Goal: Task Accomplishment & Management: Manage account settings

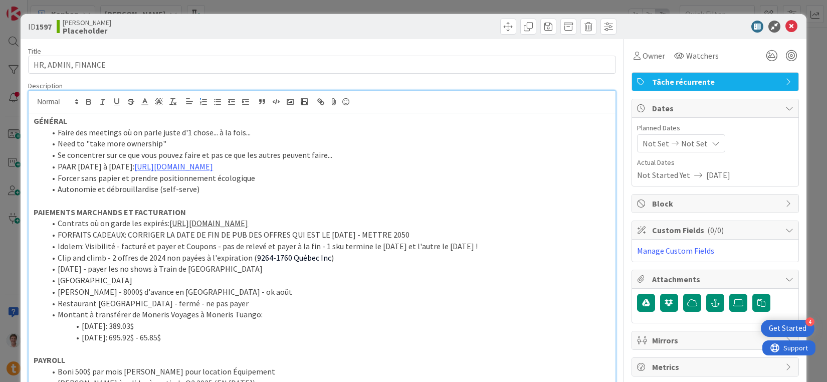
scroll to position [50, 0]
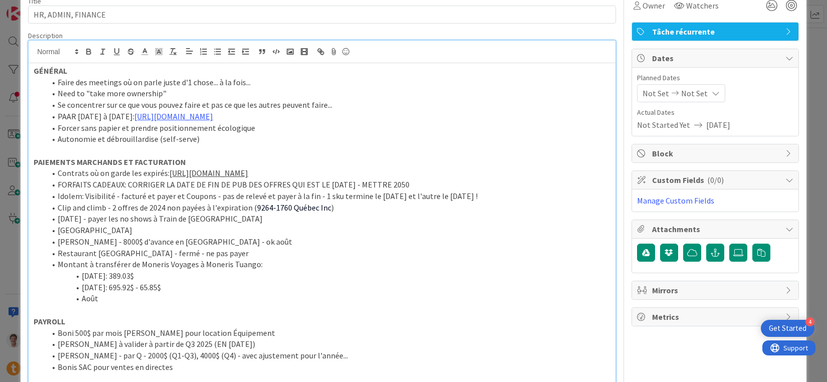
click at [210, 289] on li "[DATE]: 695.92$ - 65.85$" at bounding box center [328, 288] width 565 height 12
click at [158, 305] on p at bounding box center [322, 310] width 577 height 12
click at [134, 301] on li "Août" at bounding box center [328, 299] width 565 height 12
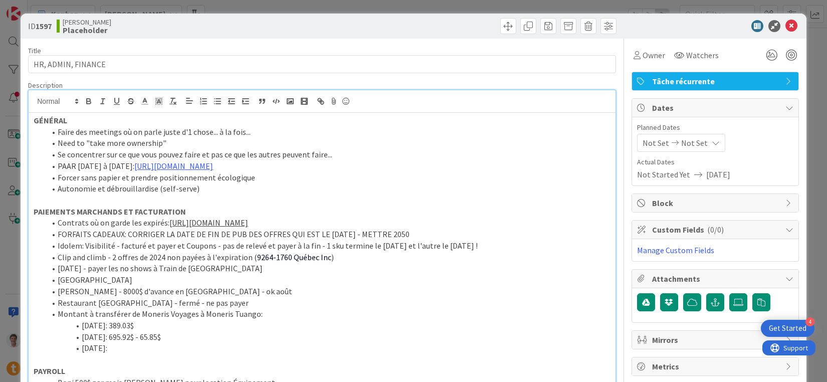
scroll to position [0, 0]
click at [785, 25] on icon at bounding box center [791, 27] width 12 height 12
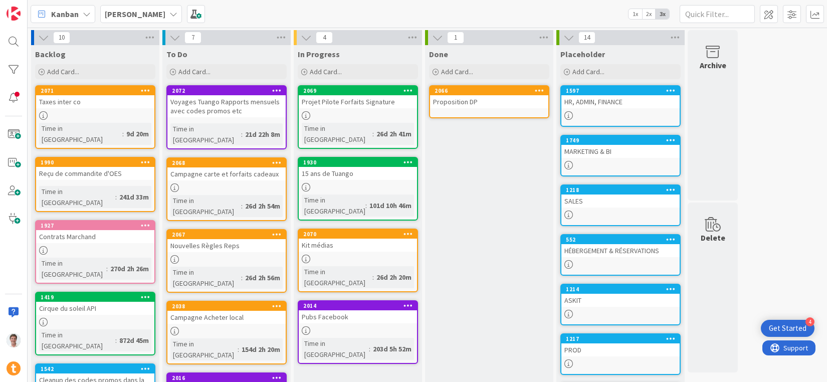
click at [126, 15] on b "[PERSON_NAME]" at bounding box center [135, 14] width 61 height 10
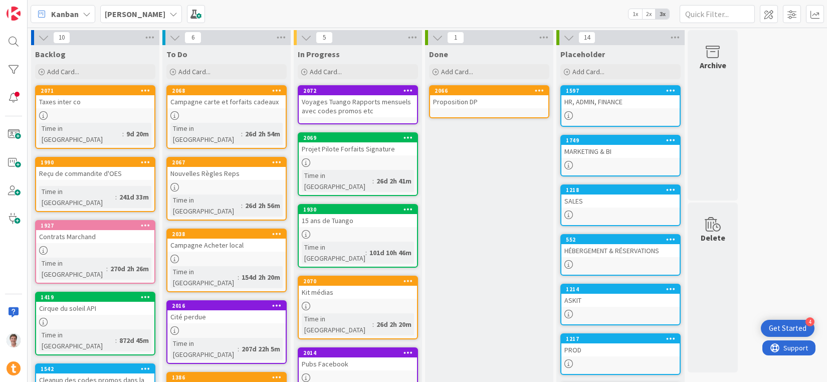
click at [337, 106] on div "Voyages Tuango Rapports mensuels avec codes promos etc" at bounding box center [358, 106] width 118 height 22
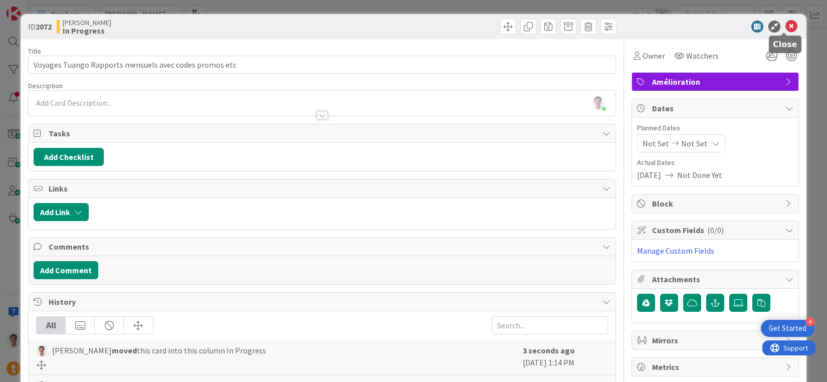
click at [786, 27] on icon at bounding box center [791, 27] width 12 height 12
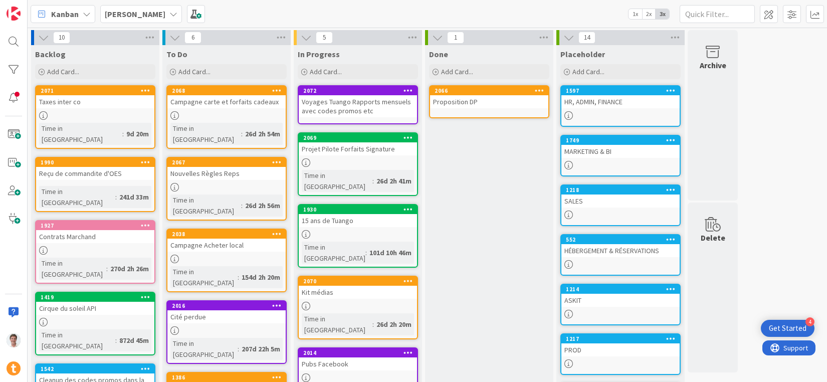
click at [207, 167] on div "Nouvelles Règles Reps" at bounding box center [226, 173] width 118 height 13
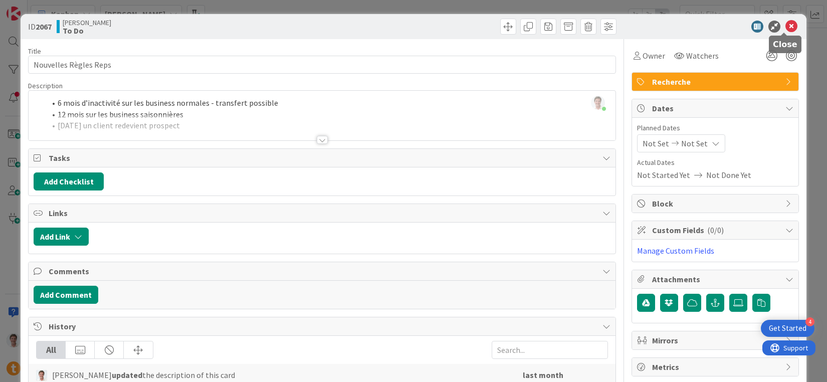
click at [785, 29] on icon at bounding box center [791, 27] width 12 height 12
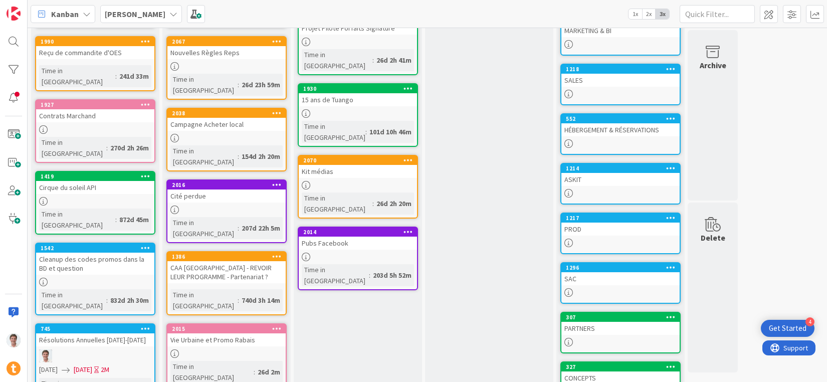
scroll to position [129, 0]
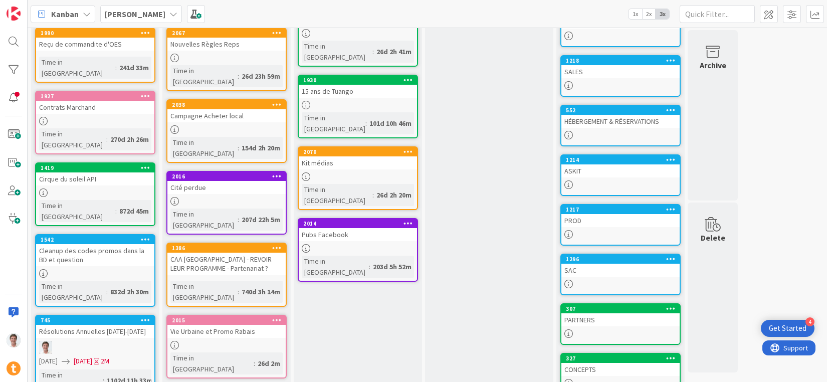
click at [211, 325] on div "Vie Urbaine et Promo Rabais" at bounding box center [226, 331] width 118 height 13
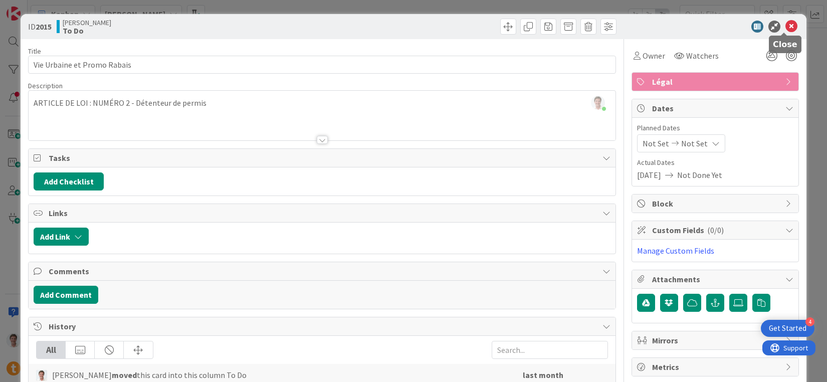
click at [785, 27] on icon at bounding box center [791, 27] width 12 height 12
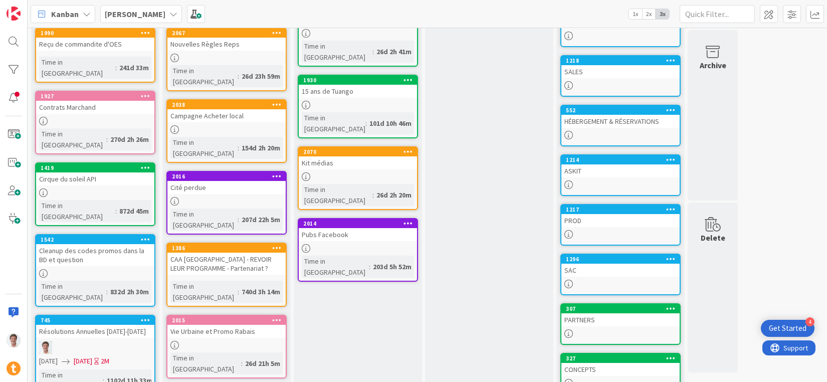
click at [276, 316] on icon at bounding box center [277, 319] width 10 height 7
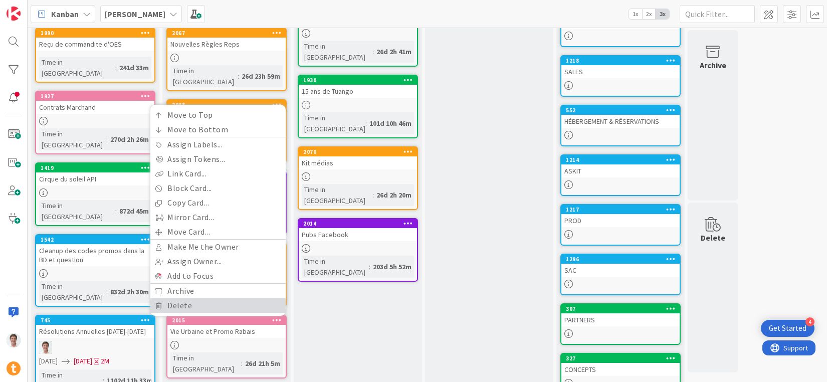
click at [255, 298] on link "Delete" at bounding box center [217, 305] width 135 height 15
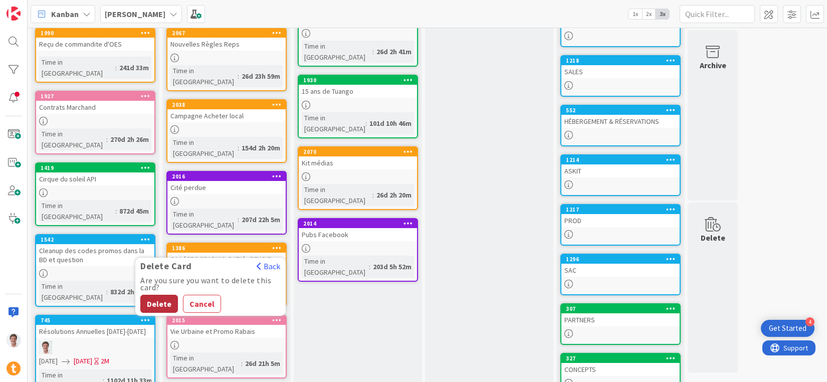
click at [159, 295] on button "Delete" at bounding box center [159, 304] width 38 height 18
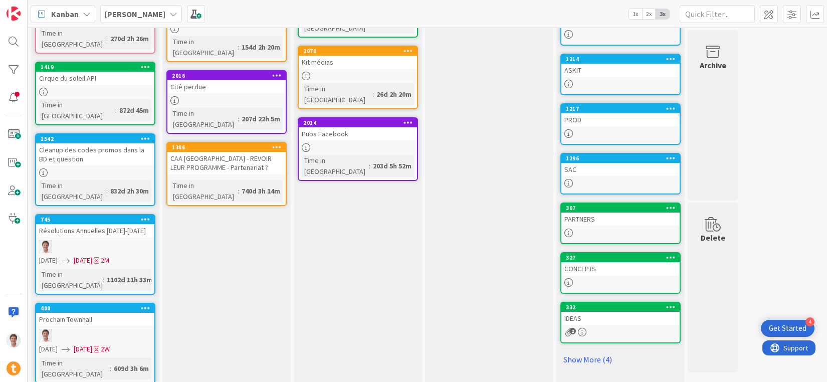
scroll to position [234, 0]
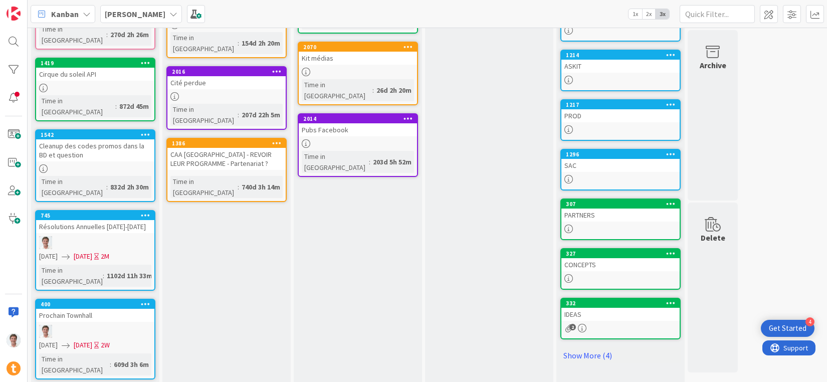
click at [99, 139] on div "Cleanup des codes promos dans la BD et question" at bounding box center [95, 150] width 118 height 22
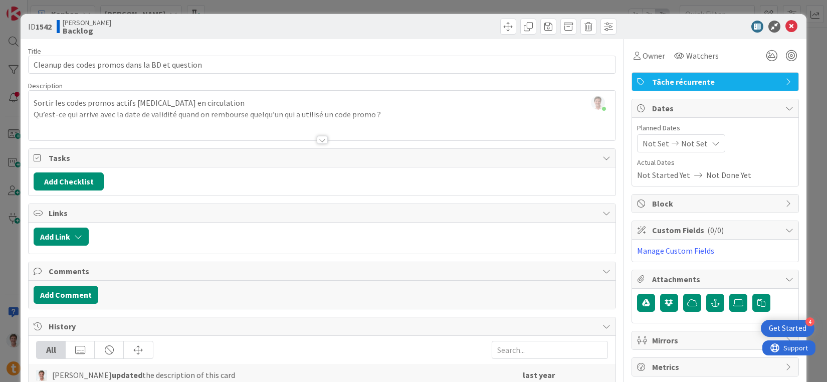
click at [317, 139] on div at bounding box center [322, 140] width 11 height 8
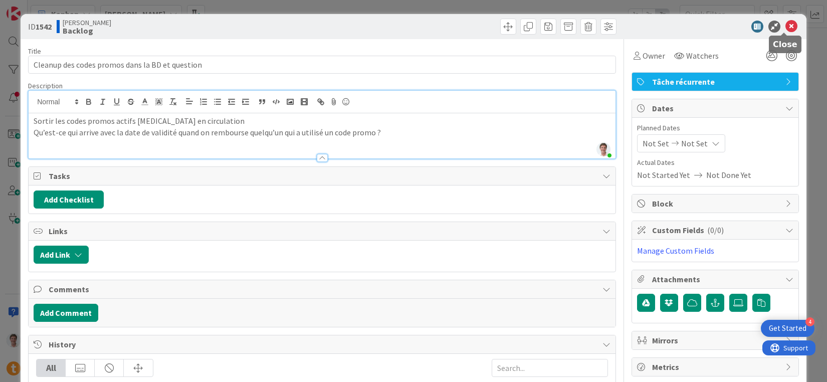
click at [787, 28] on icon at bounding box center [791, 27] width 12 height 12
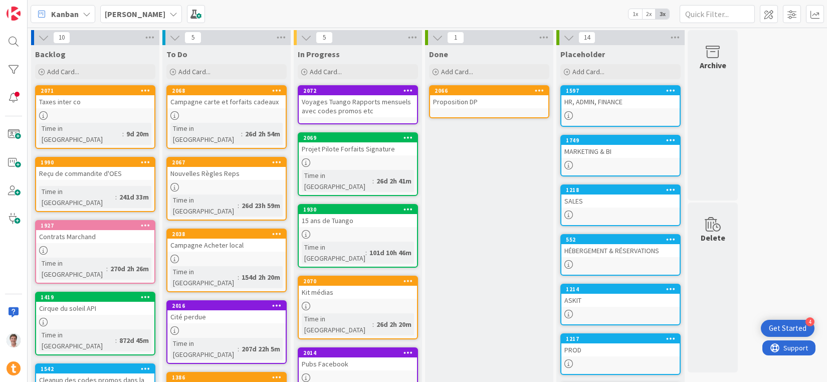
click at [469, 102] on div "Proposition DP" at bounding box center [489, 101] width 118 height 13
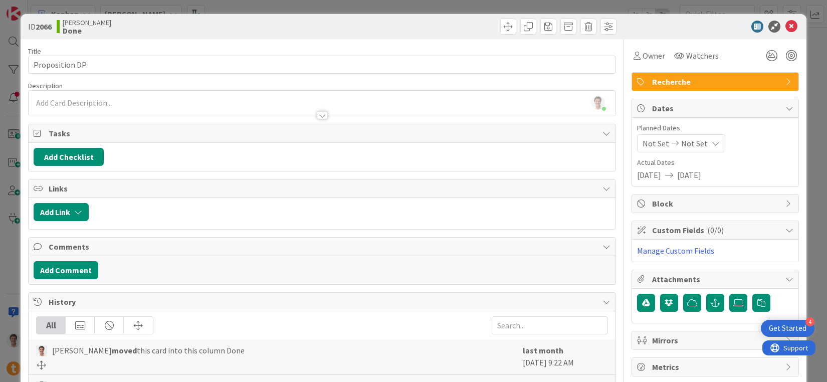
click at [652, 142] on span "Not Set" at bounding box center [655, 143] width 27 height 12
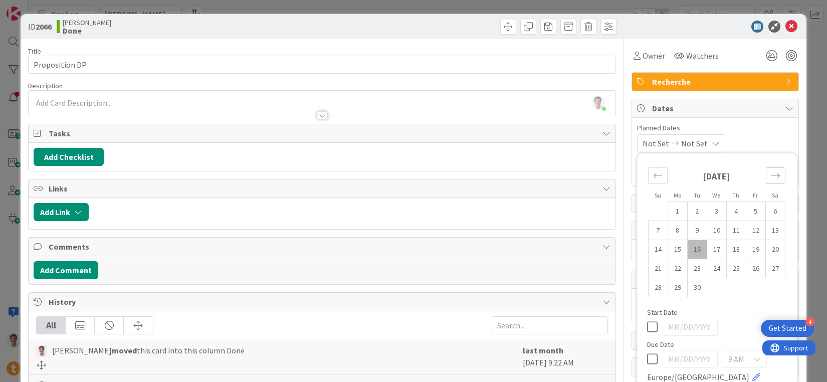
click at [774, 174] on div "Move forward to switch to the next month." at bounding box center [776, 175] width 20 height 17
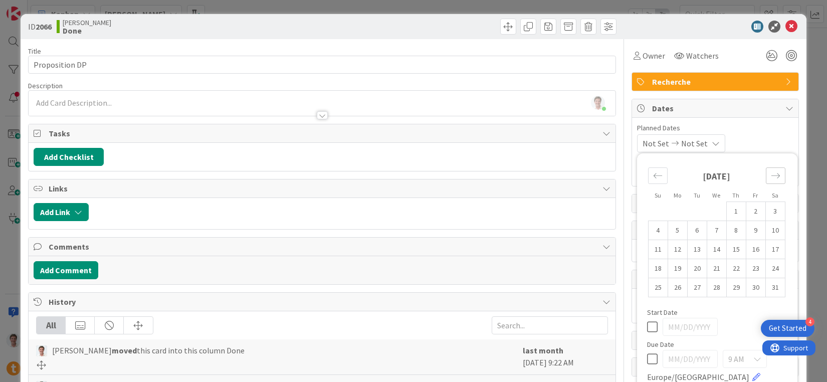
click at [774, 174] on div "Move forward to switch to the next month." at bounding box center [776, 175] width 20 height 17
click at [653, 251] on td "15" at bounding box center [658, 249] width 20 height 19
type input "[DATE]"
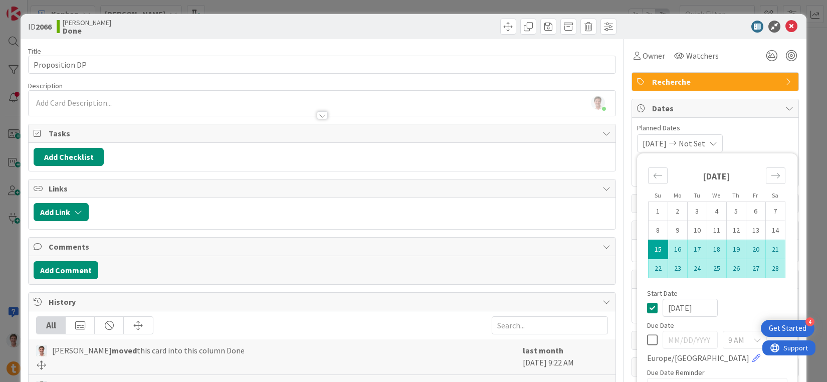
click at [765, 266] on td "28" at bounding box center [775, 268] width 20 height 19
type input "[DATE]"
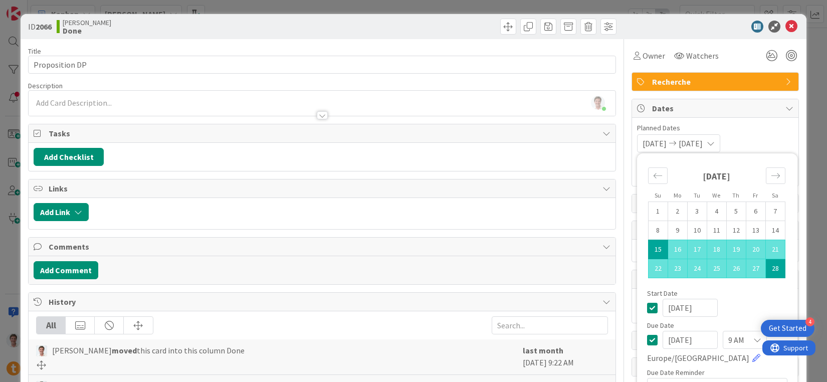
click at [801, 128] on div "ID 2066 [PERSON_NAME] Done Title 14 / 128 Proposition DP Description [PERSON_NA…" at bounding box center [413, 191] width 827 height 382
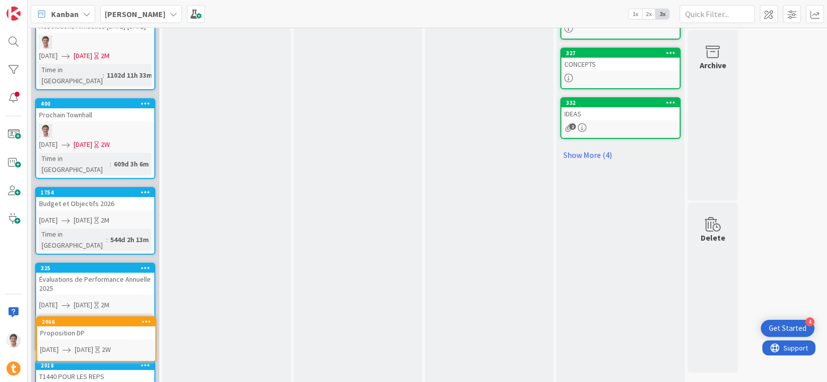
scroll to position [407, 0]
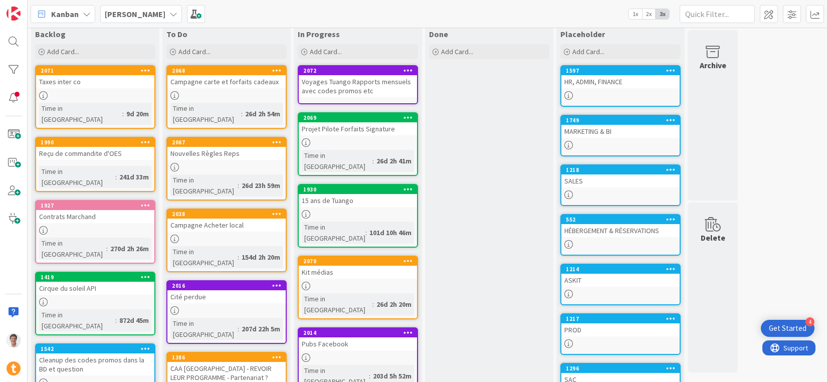
scroll to position [0, 0]
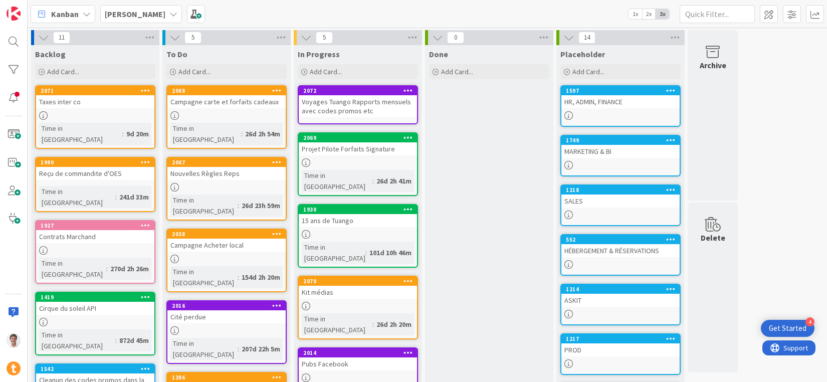
click at [207, 101] on div "Campagne carte et forfaits cadeaux" at bounding box center [226, 101] width 118 height 13
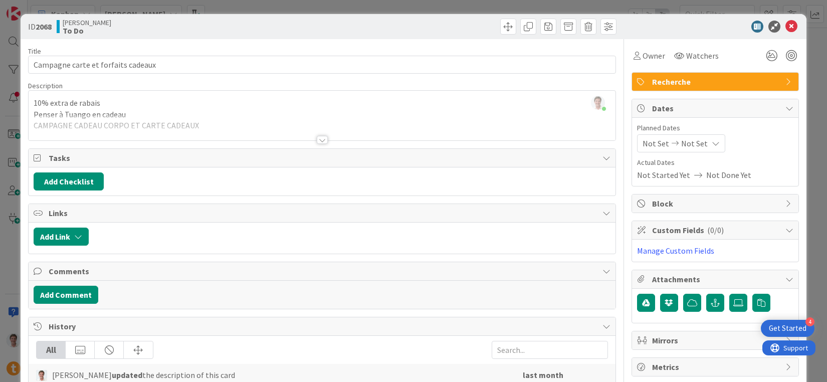
click at [264, 115] on div at bounding box center [322, 128] width 587 height 26
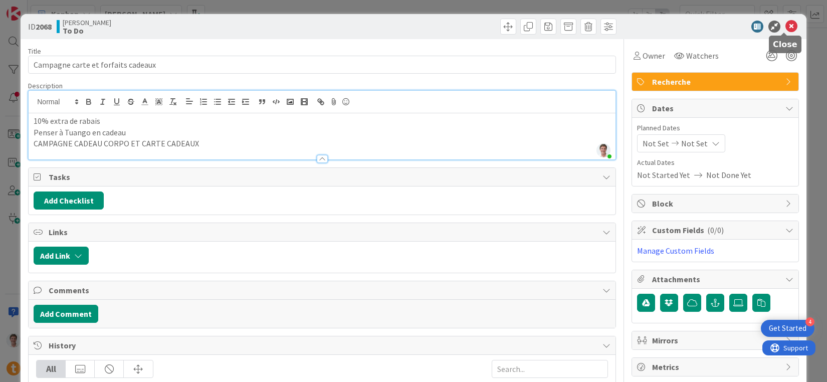
click at [785, 26] on icon at bounding box center [791, 27] width 12 height 12
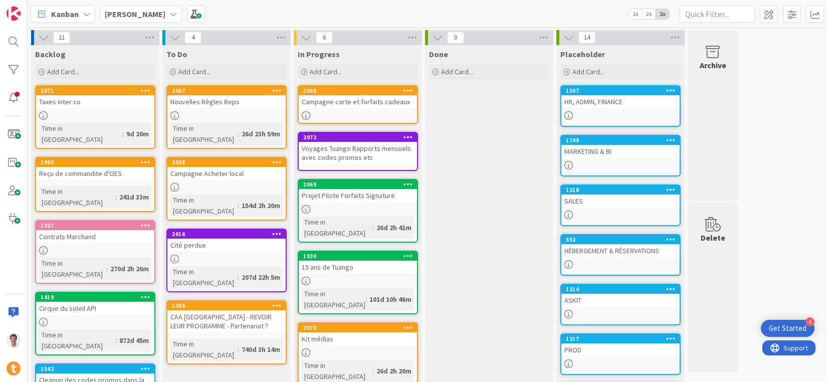
click at [198, 239] on div "Cité perdue" at bounding box center [226, 245] width 118 height 13
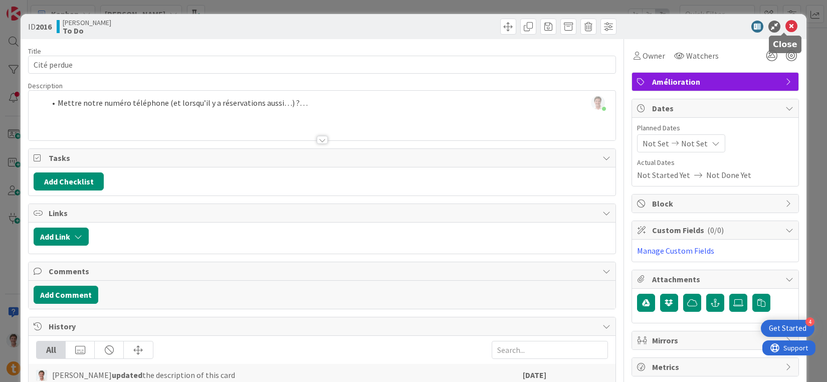
click at [785, 27] on icon at bounding box center [791, 27] width 12 height 12
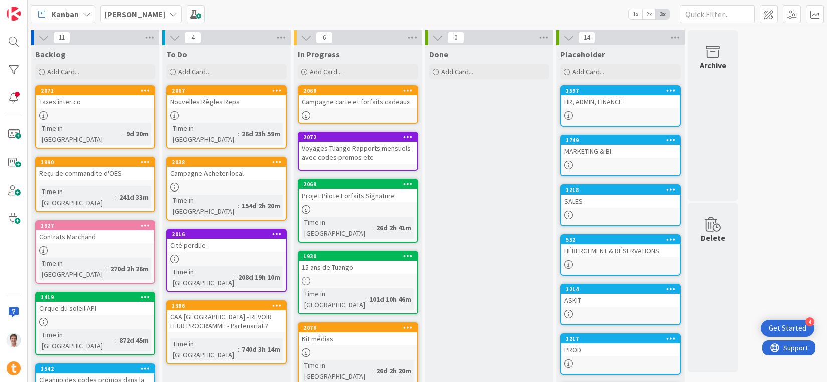
click at [274, 230] on icon at bounding box center [277, 233] width 10 height 7
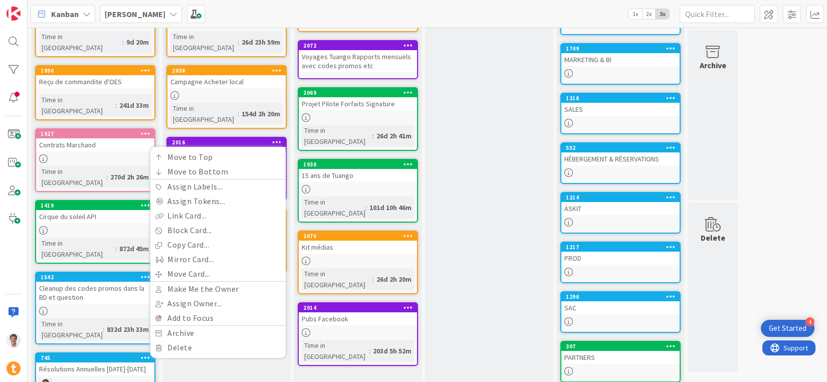
scroll to position [188, 0]
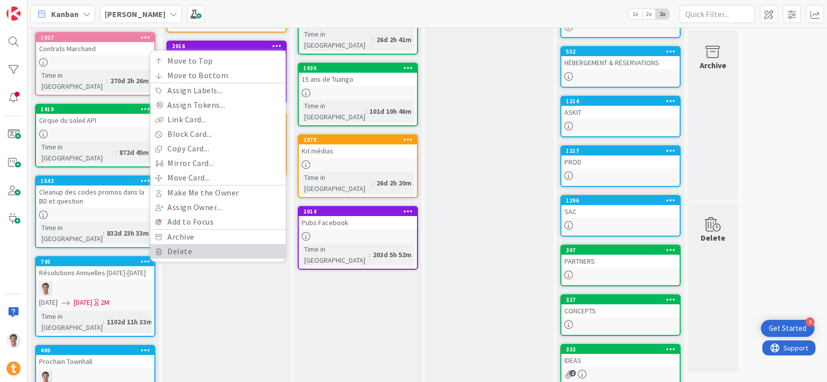
click at [212, 244] on link "Delete" at bounding box center [217, 251] width 135 height 15
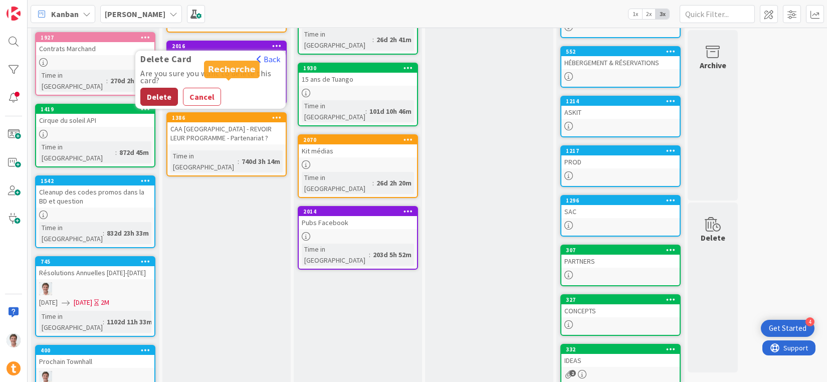
click at [158, 88] on button "Delete" at bounding box center [159, 97] width 38 height 18
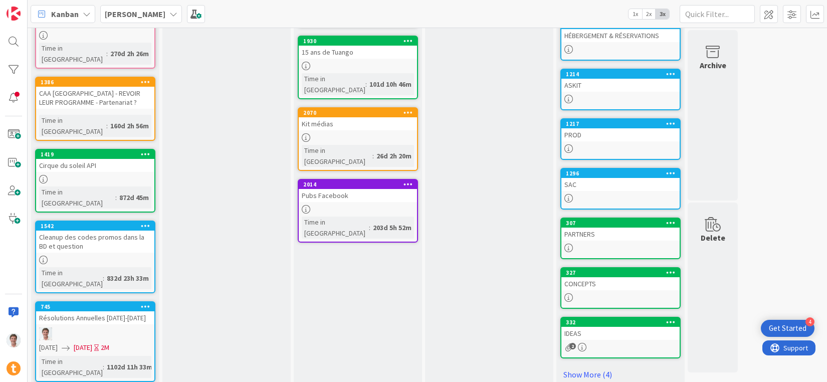
scroll to position [0, 0]
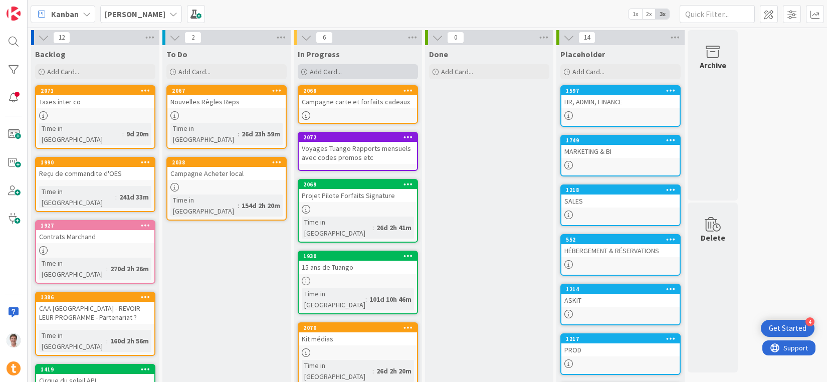
click at [314, 74] on span "Add Card..." at bounding box center [326, 71] width 32 height 9
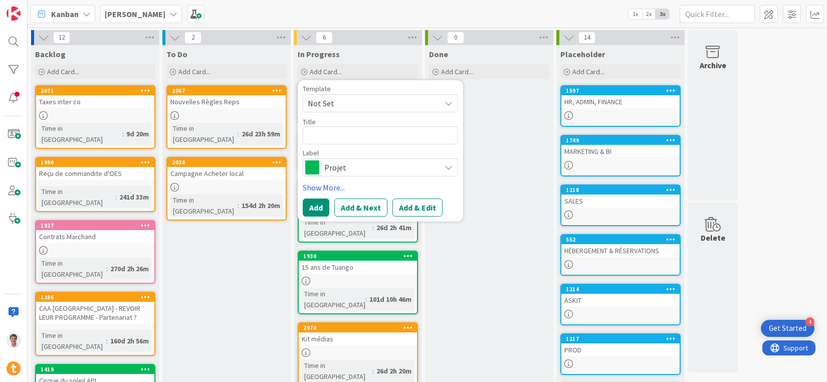
type textarea "x"
type textarea "V"
type textarea "x"
type textarea "VU"
type textarea "x"
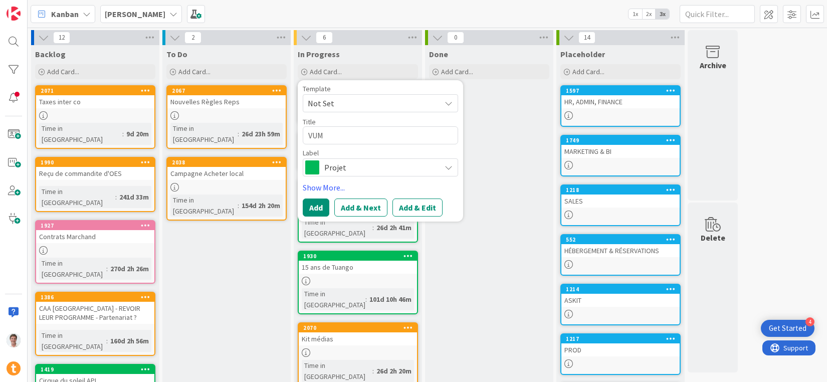
type textarea "VUM"
click at [357, 172] on span "Projet" at bounding box center [379, 167] width 111 height 14
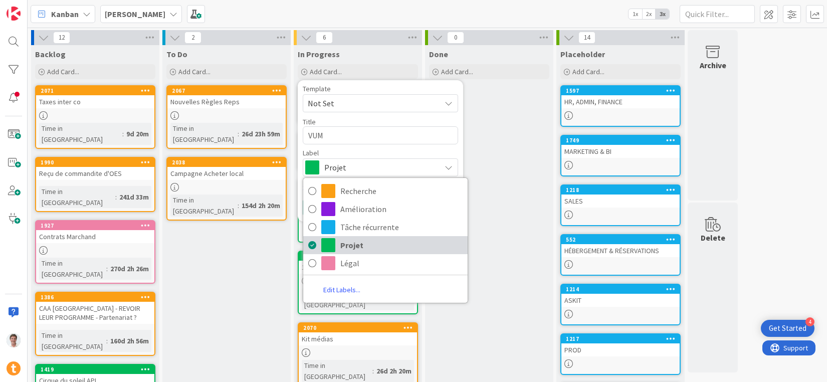
click at [367, 249] on span "Projet" at bounding box center [401, 245] width 122 height 15
type textarea "x"
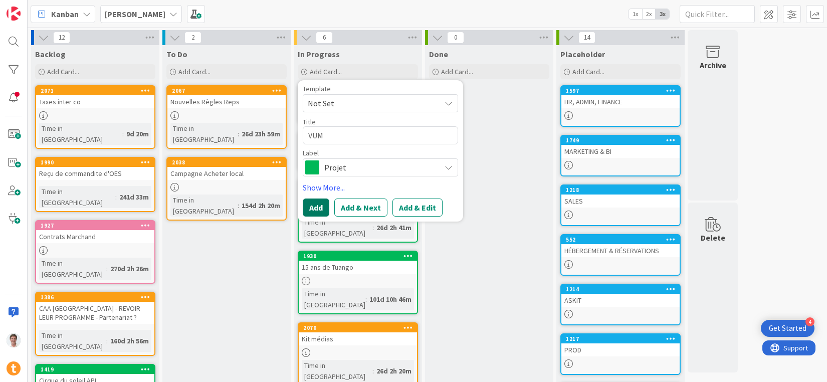
click at [324, 215] on button "Add" at bounding box center [316, 207] width 27 height 18
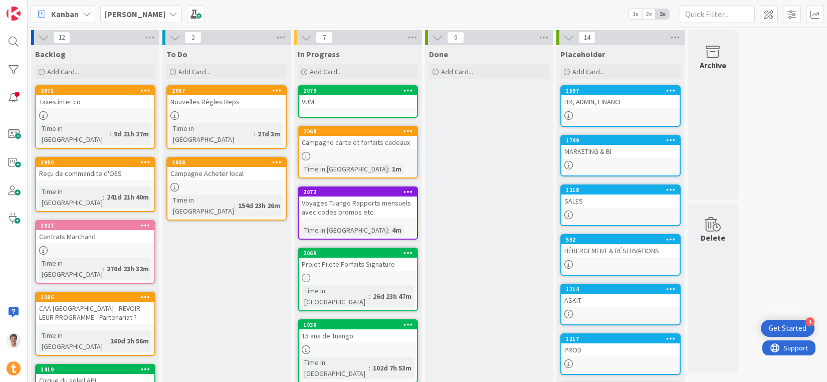
click at [169, 12] on icon at bounding box center [173, 14] width 8 height 8
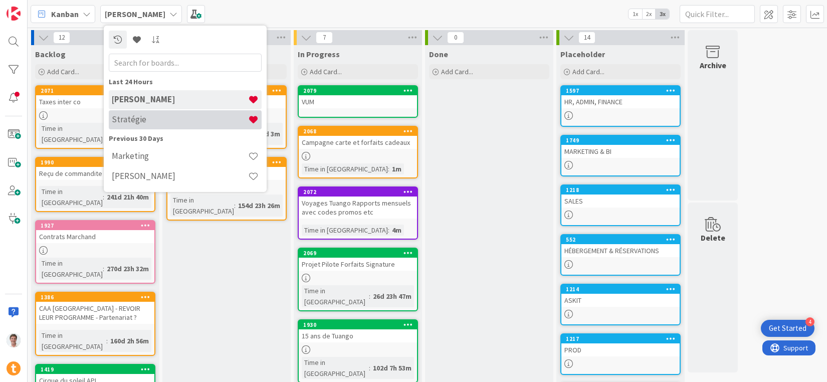
click at [162, 116] on h4 "Stratégie" at bounding box center [180, 119] width 136 height 10
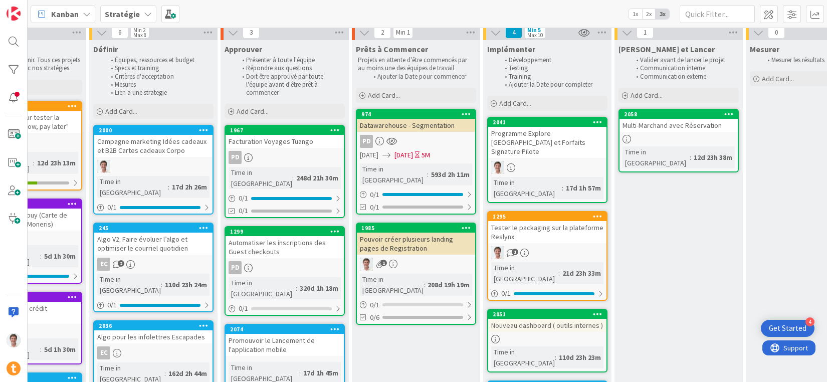
scroll to position [39, 803]
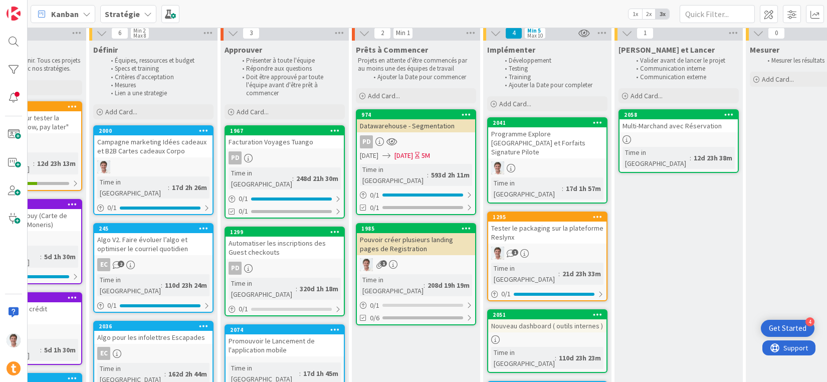
click at [524, 139] on div "Programme Explore [GEOGRAPHIC_DATA] et Forfaits Signature Pilote" at bounding box center [547, 142] width 118 height 31
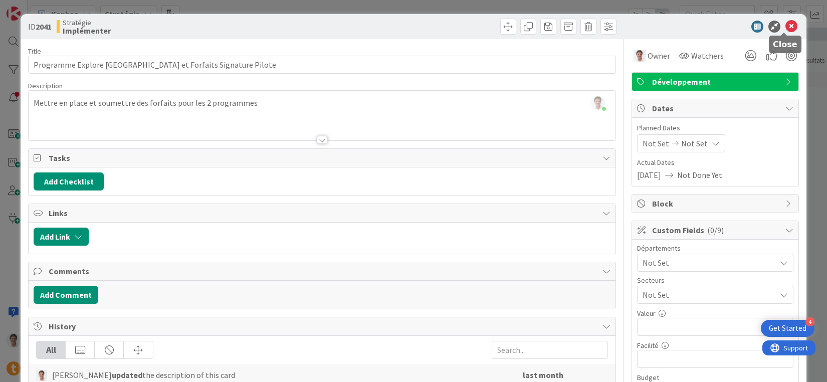
click at [785, 27] on icon at bounding box center [791, 27] width 12 height 12
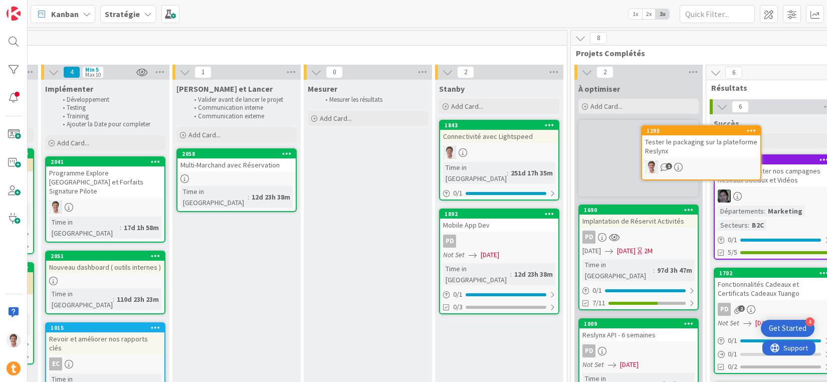
scroll to position [0, 1253]
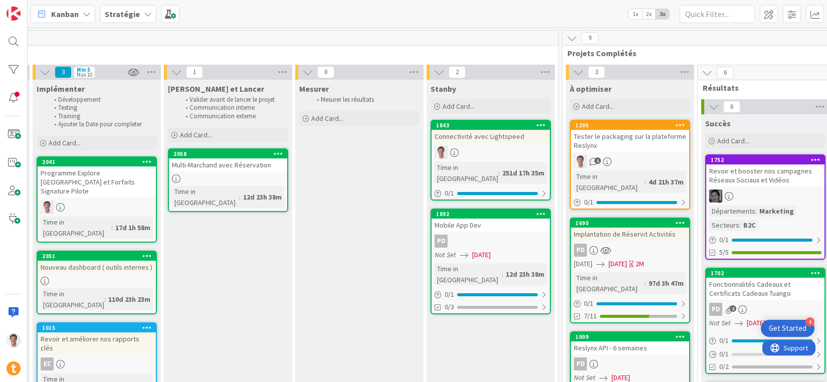
click at [592, 138] on div "Tester le packaging sur la plateforme Reslynx" at bounding box center [630, 141] width 118 height 22
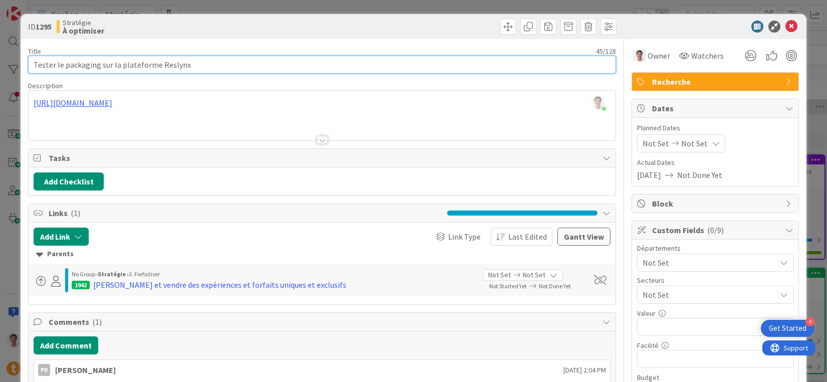
click at [55, 62] on input "Tester le packaging sur la plateforme Reslynx" at bounding box center [322, 65] width 588 height 18
click at [210, 67] on input "Tester le packaging sur la plateforme Reslynx" at bounding box center [322, 65] width 588 height 18
type input "Tester le packaging sur la plateforme Reslynx et soumettre demande de changemen…"
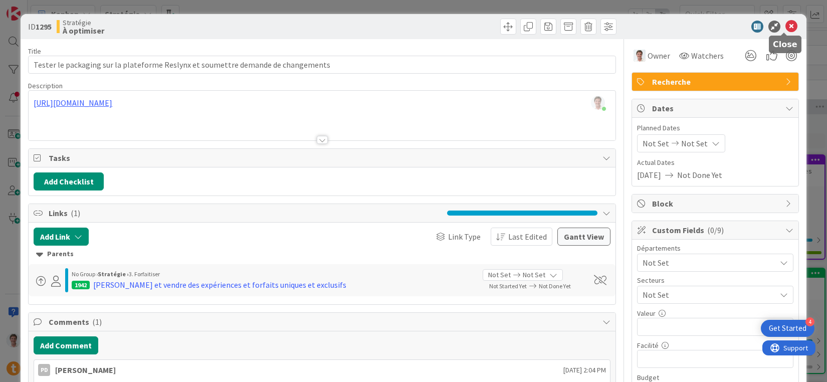
click at [785, 28] on icon at bounding box center [791, 27] width 12 height 12
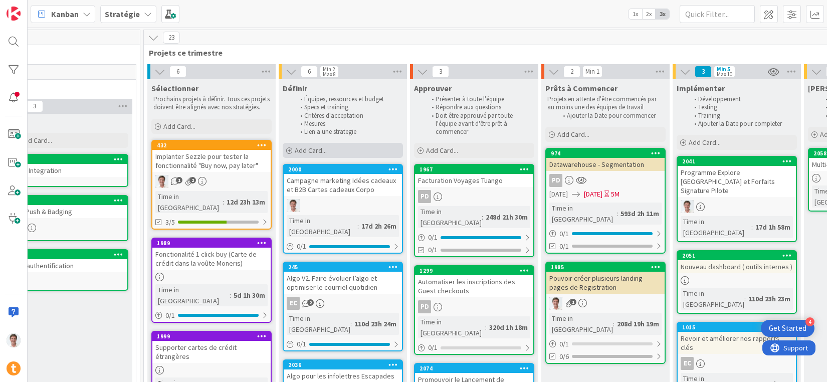
scroll to position [0, 613]
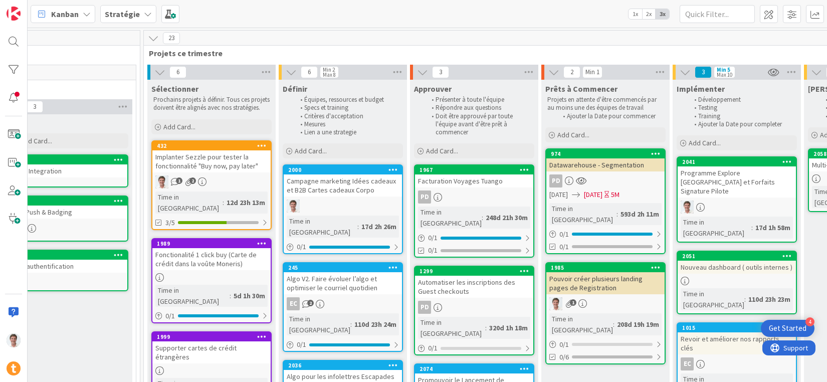
click at [345, 187] on div "Campagne marketing Idées cadeaux et B2B Cartes cadeaux Corpo" at bounding box center [343, 185] width 118 height 22
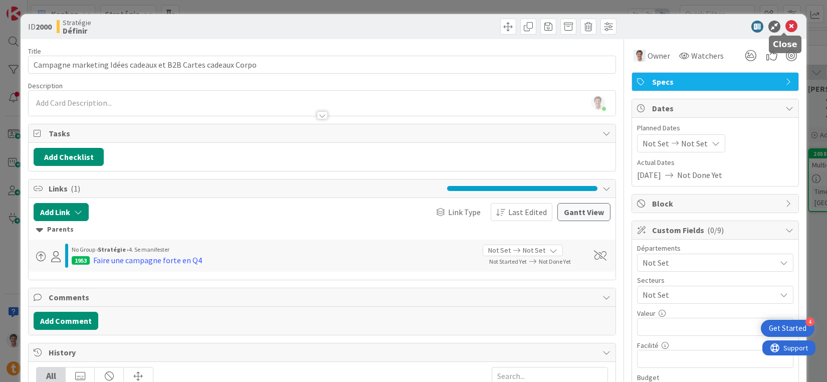
click at [789, 26] on icon at bounding box center [791, 27] width 12 height 12
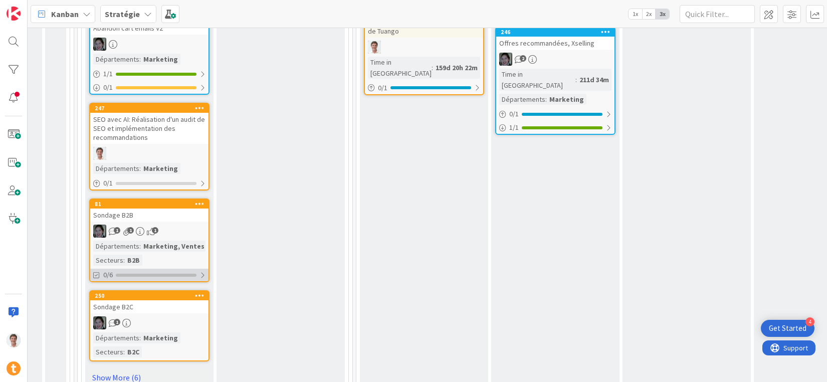
scroll to position [632, 401]
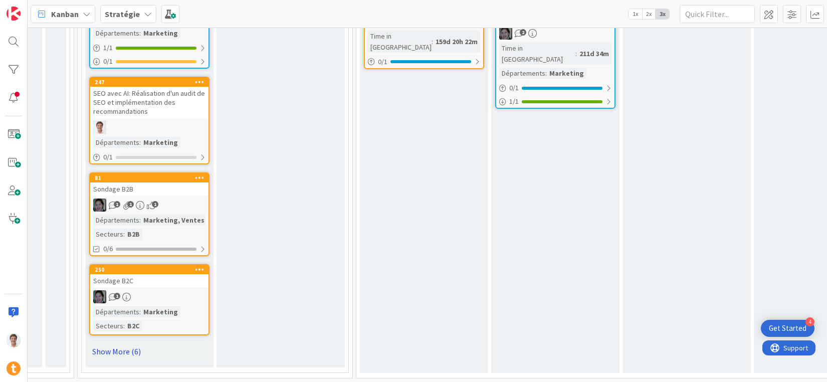
click at [114, 343] on link "Show More (6)" at bounding box center [149, 351] width 120 height 16
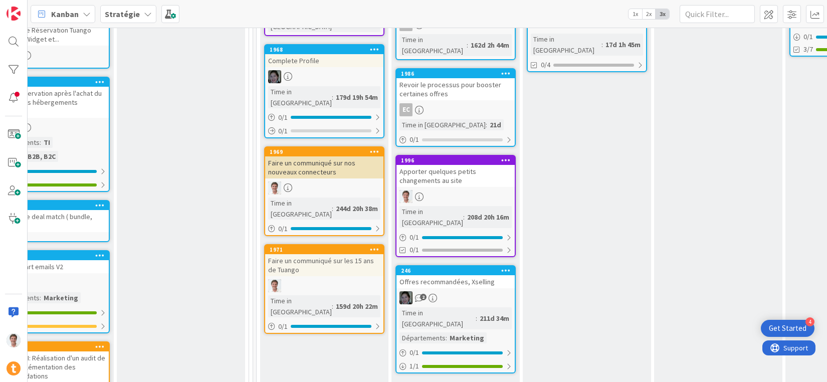
scroll to position [319, 501]
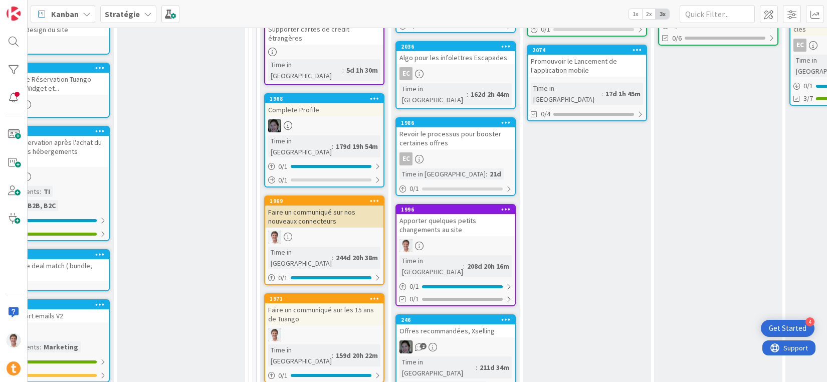
click at [457, 214] on div "Apporter quelques petits changements au site" at bounding box center [455, 225] width 118 height 22
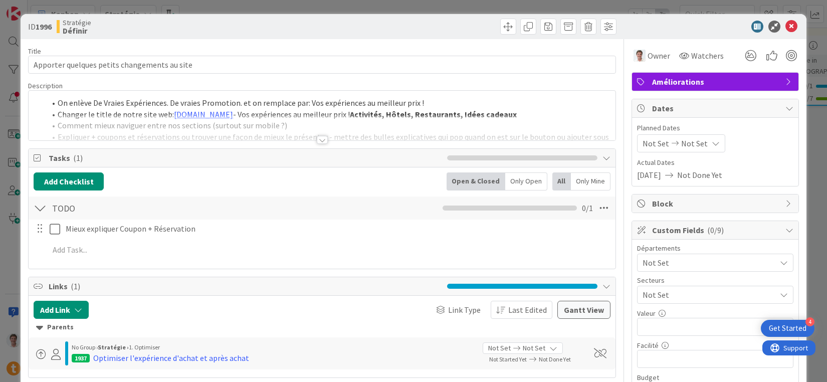
click at [320, 139] on div at bounding box center [322, 140] width 11 height 8
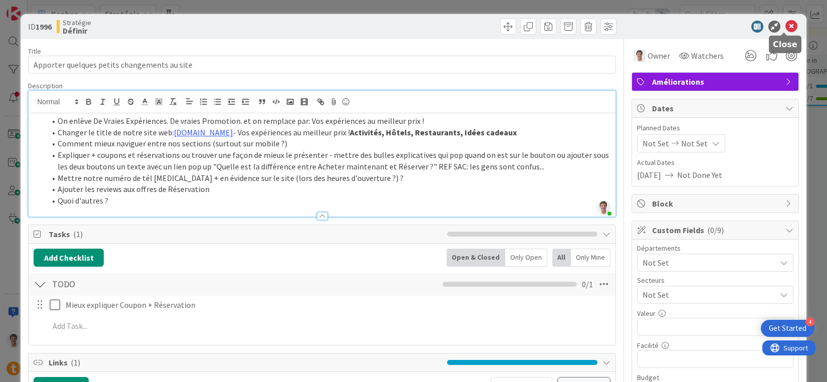
click at [785, 27] on icon at bounding box center [791, 27] width 12 height 12
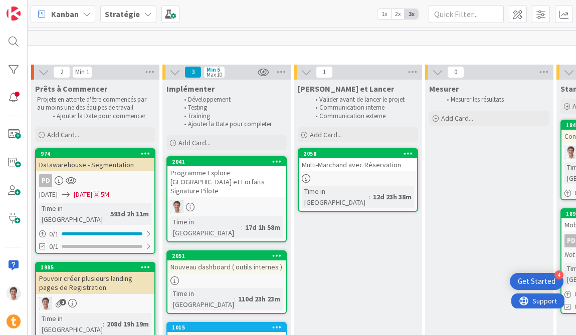
scroll to position [0, 1228]
